Goal: Find specific page/section: Find specific page/section

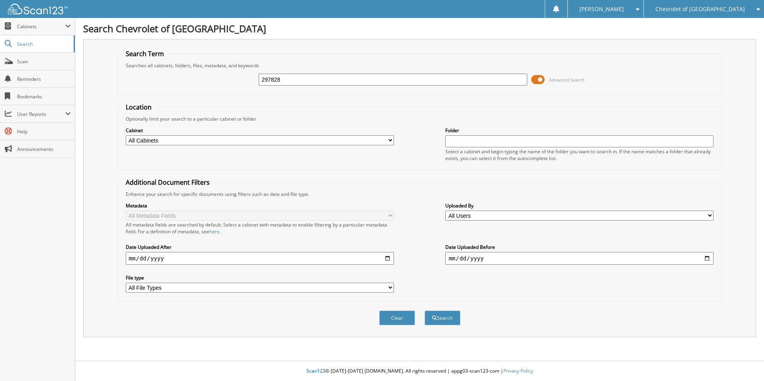
type input "297828"
click at [424, 310] on button "Search" at bounding box center [442, 317] width 36 height 15
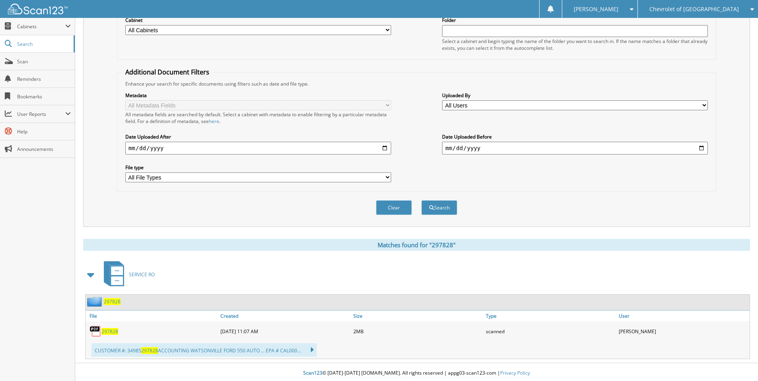
scroll to position [113, 0]
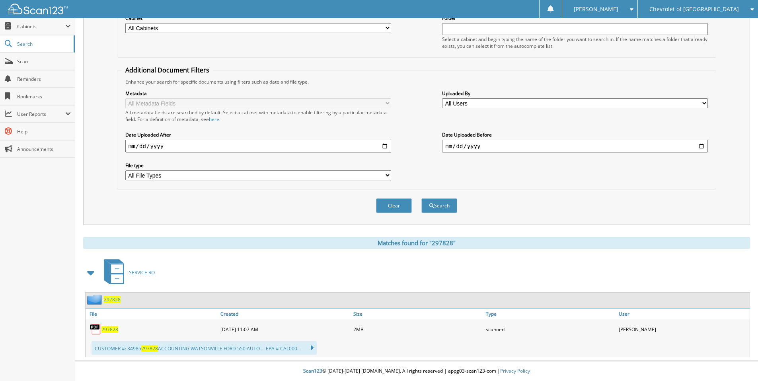
click at [105, 327] on span "297828" at bounding box center [109, 329] width 17 height 7
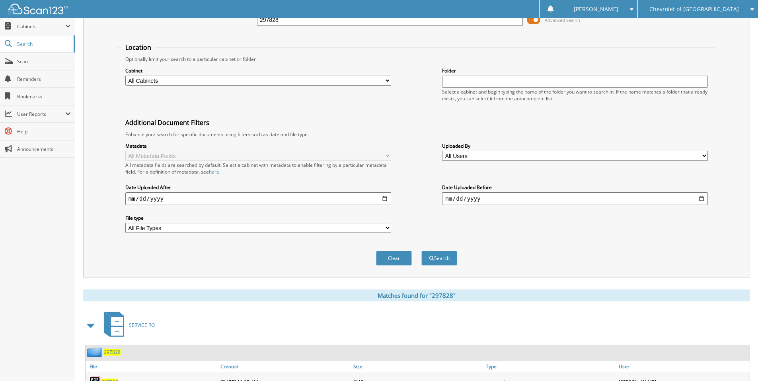
scroll to position [0, 0]
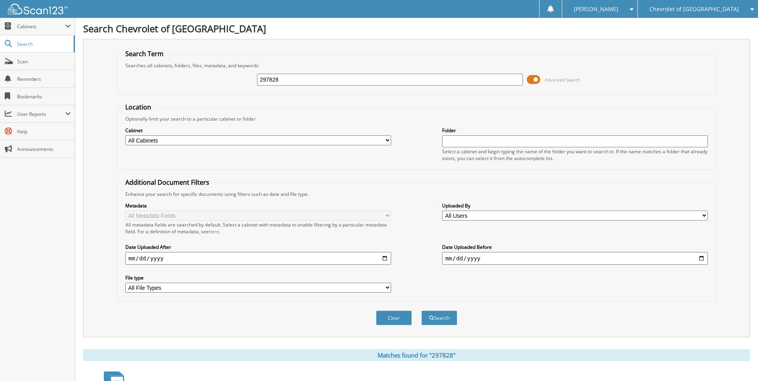
drag, startPoint x: 296, startPoint y: 80, endPoint x: 195, endPoint y: 67, distance: 102.7
click at [195, 67] on fieldset "Search Term Searches all cabinets, folders, files, metadata, and keywords 29782…" at bounding box center [416, 71] width 599 height 45
type input "176990"
click at [421, 310] on button "Search" at bounding box center [439, 317] width 36 height 15
click at [27, 27] on span "Cabinets" at bounding box center [41, 26] width 48 height 7
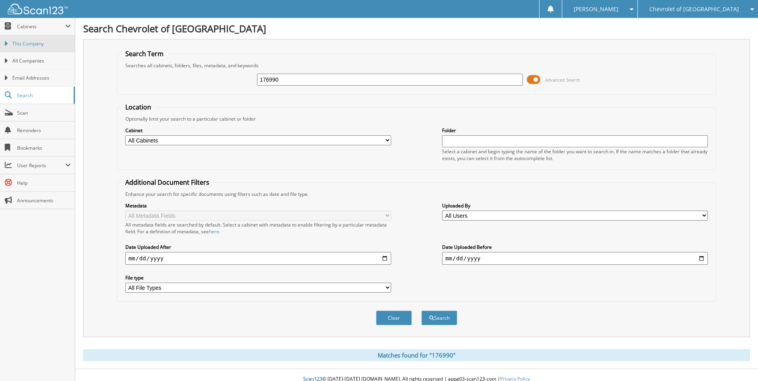
click at [29, 45] on span "This Company" at bounding box center [41, 43] width 58 height 7
